Goal: Entertainment & Leisure: Consume media (video, audio)

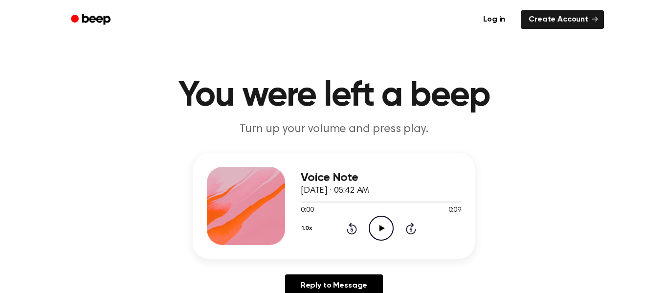
click at [385, 222] on icon "Play Audio" at bounding box center [381, 228] width 25 height 25
click at [380, 219] on icon "Play Audio" at bounding box center [381, 228] width 25 height 25
click at [387, 236] on icon "Play Audio" at bounding box center [381, 228] width 25 height 25
click at [381, 221] on icon "Play Audio" at bounding box center [381, 228] width 25 height 25
click at [376, 224] on icon "Play Audio" at bounding box center [381, 228] width 25 height 25
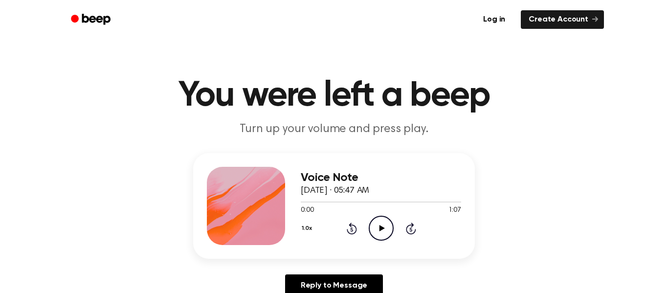
click at [384, 224] on icon "Play Audio" at bounding box center [381, 228] width 25 height 25
click at [371, 226] on icon "Play Audio" at bounding box center [381, 228] width 25 height 25
click at [361, 236] on div "1.0x Rewind 5 seconds Play Audio Skip 5 seconds" at bounding box center [381, 228] width 160 height 25
click at [371, 234] on icon "Play Audio" at bounding box center [381, 228] width 25 height 25
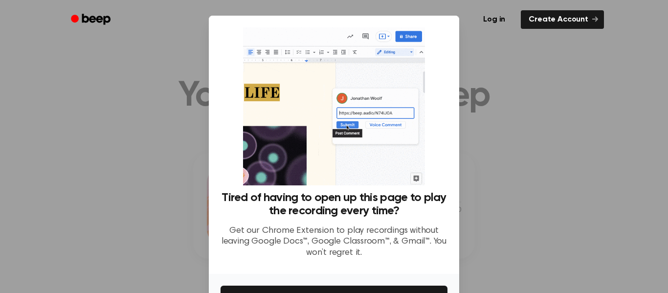
click at [416, 41] on img at bounding box center [333, 106] width 181 height 158
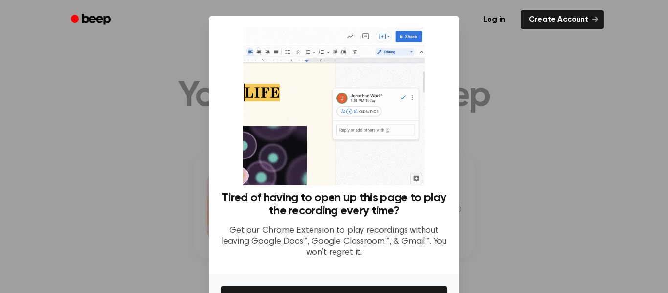
scroll to position [63, 0]
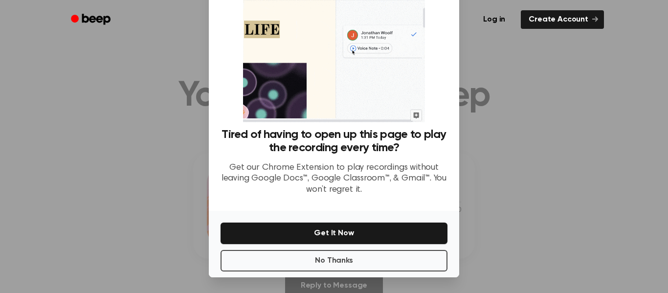
click at [381, 249] on div "No Thanks Get It Now" at bounding box center [334, 244] width 250 height 67
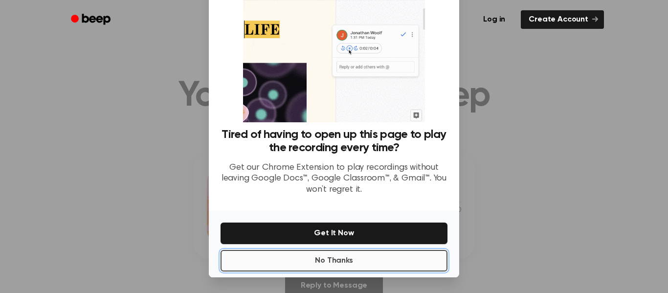
click at [382, 251] on button "No Thanks" at bounding box center [334, 261] width 227 height 22
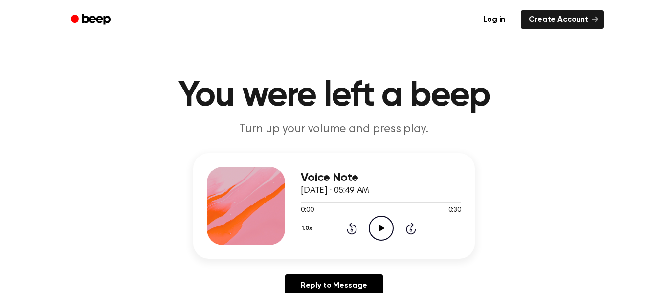
click at [379, 237] on icon "Play Audio" at bounding box center [381, 228] width 25 height 25
click at [378, 221] on icon "Play Audio" at bounding box center [381, 228] width 25 height 25
click at [381, 225] on icon "Play Audio" at bounding box center [381, 228] width 25 height 25
click at [380, 229] on icon at bounding box center [381, 228] width 5 height 6
click at [385, 222] on icon "Play Audio" at bounding box center [381, 228] width 25 height 25
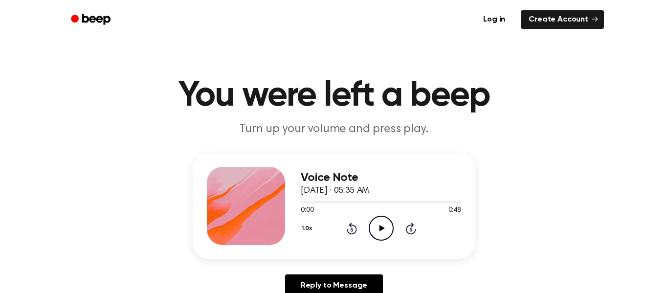
click at [392, 242] on div "Voice Note [DATE] · 05:35 AM 0:00 0:48 Your browser does not support the [objec…" at bounding box center [381, 206] width 160 height 78
click at [391, 239] on icon "Play Audio" at bounding box center [381, 228] width 25 height 25
